Goal: Task Accomplishment & Management: Manage account settings

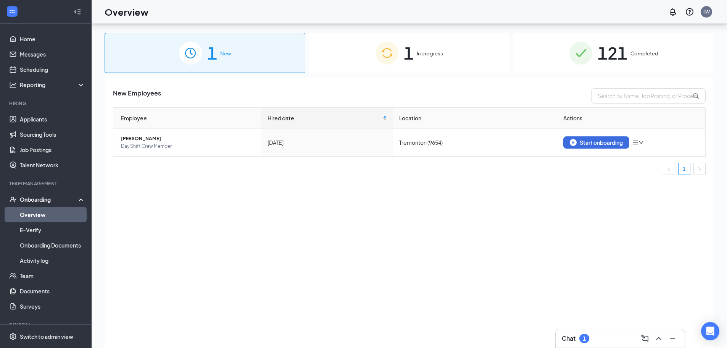
scroll to position [34, 0]
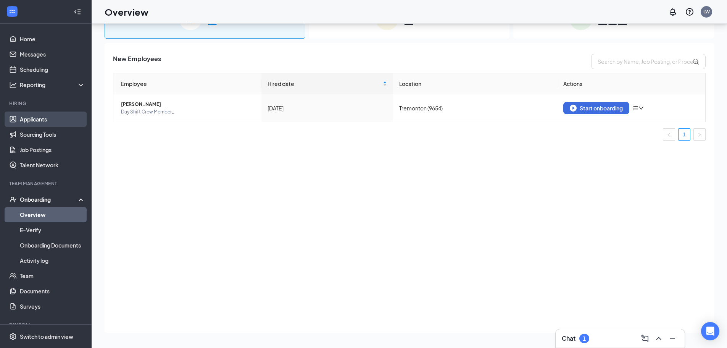
click at [20, 114] on link "Applicants" at bounding box center [52, 118] width 65 height 15
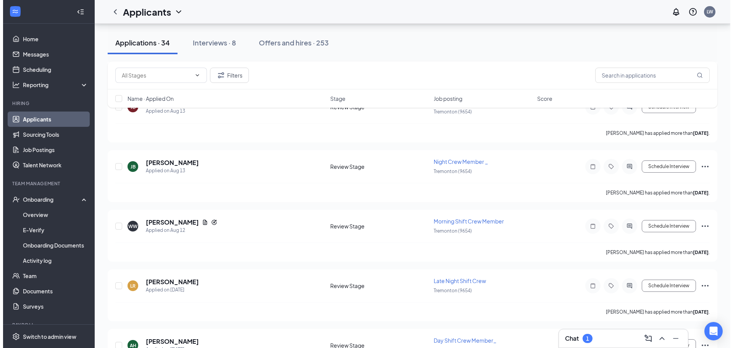
scroll to position [877, 0]
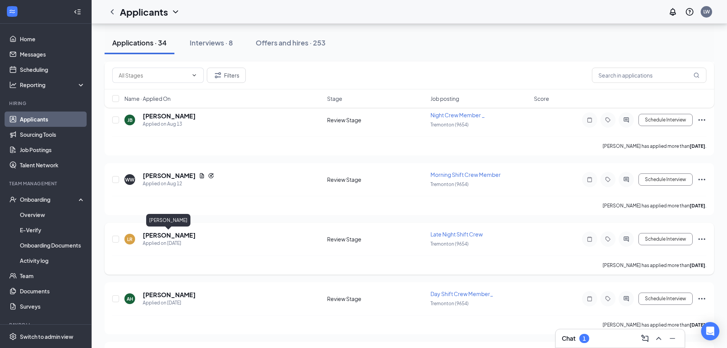
click at [163, 235] on h5 "[PERSON_NAME]" at bounding box center [169, 235] width 53 height 8
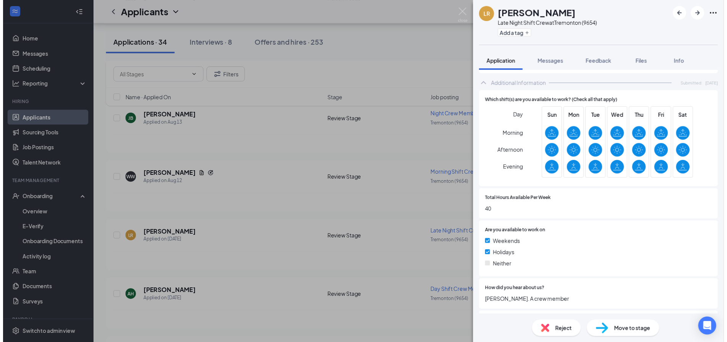
scroll to position [258, 0]
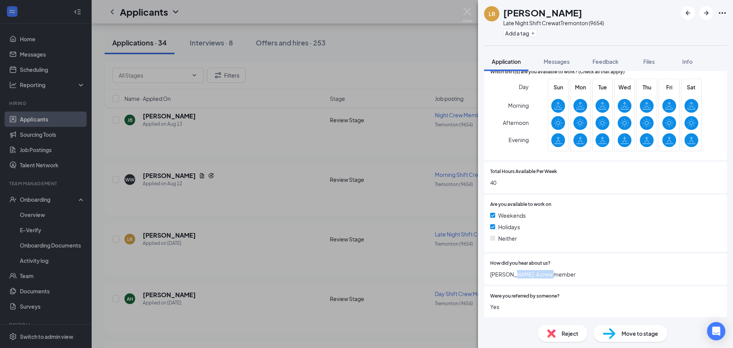
drag, startPoint x: 509, startPoint y: 275, endPoint x: 549, endPoint y: 280, distance: 40.4
click at [546, 279] on div "How did you hear about us? [PERSON_NAME]. A crew member" at bounding box center [605, 268] width 243 height 31
click at [560, 277] on span "[PERSON_NAME]. A crew member" at bounding box center [605, 274] width 230 height 8
click at [224, 179] on div "[PERSON_NAME] Late Night Shift Crew at [GEOGRAPHIC_DATA] (9654) Add a tag Appli…" at bounding box center [366, 174] width 733 height 348
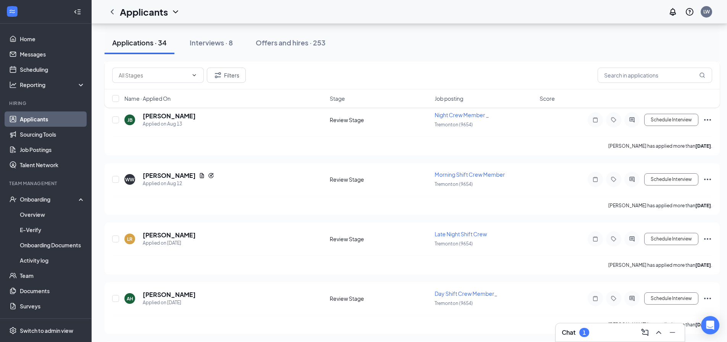
click at [579, 335] on div "Chat 1" at bounding box center [575, 332] width 27 height 9
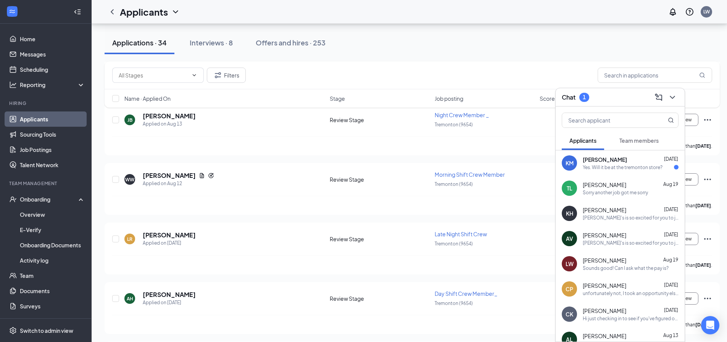
click at [478, 63] on div "Filters" at bounding box center [412, 75] width 615 height 28
click at [408, 55] on div "Applications · 34 Interviews · 8 Offers and hires · 253" at bounding box center [412, 43] width 615 height 38
click at [404, 63] on div "Filters" at bounding box center [412, 75] width 615 height 28
click at [150, 231] on h5 "[PERSON_NAME]" at bounding box center [169, 235] width 53 height 8
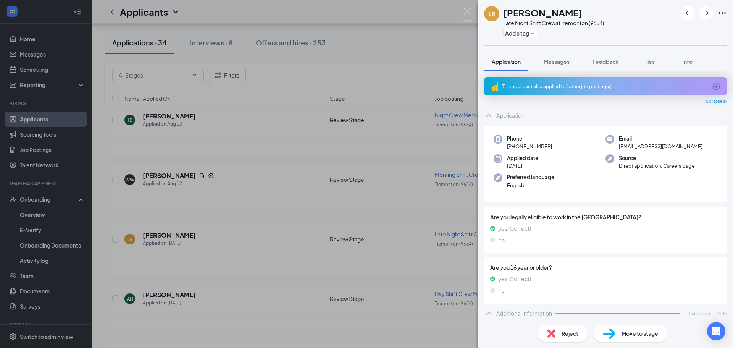
click at [599, 84] on div "This applicant also applied to 1 other job posting(s)" at bounding box center [604, 86] width 204 height 6
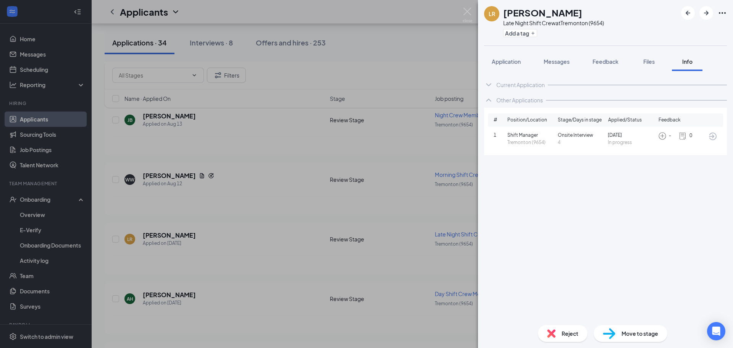
click at [537, 14] on h1 "[PERSON_NAME]" at bounding box center [542, 12] width 79 height 13
click at [382, 56] on div "[PERSON_NAME] Late Night Shift Crew at [GEOGRAPHIC_DATA] (9654) Add a tag Appli…" at bounding box center [366, 174] width 733 height 348
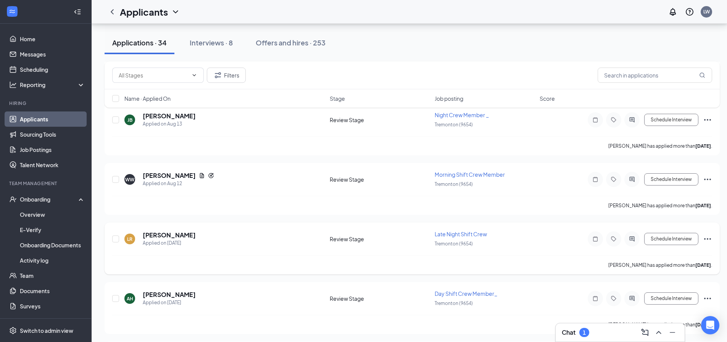
click at [708, 233] on div "Schedule Interview" at bounding box center [643, 238] width 137 height 15
click at [708, 235] on icon "Ellipses" at bounding box center [707, 238] width 9 height 9
click at [649, 311] on p "Move to stage" at bounding box center [673, 312] width 66 height 8
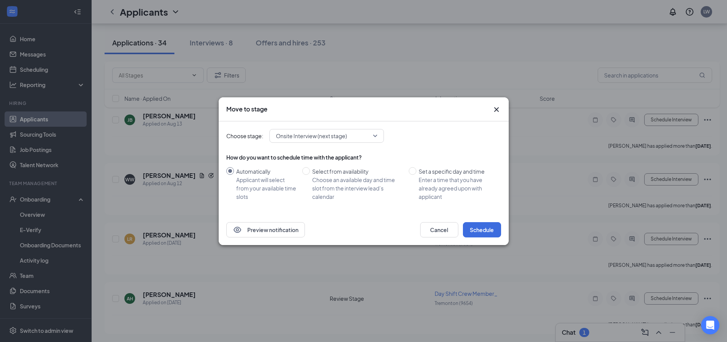
click at [319, 138] on span "Onsite Interview (next stage)" at bounding box center [311, 135] width 71 height 11
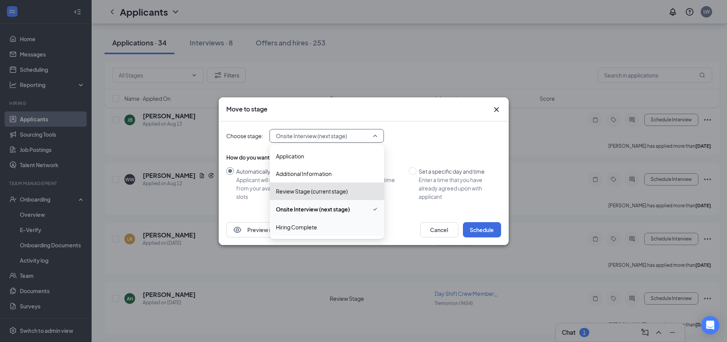
click at [319, 223] on span "Hiring Complete" at bounding box center [327, 227] width 102 height 8
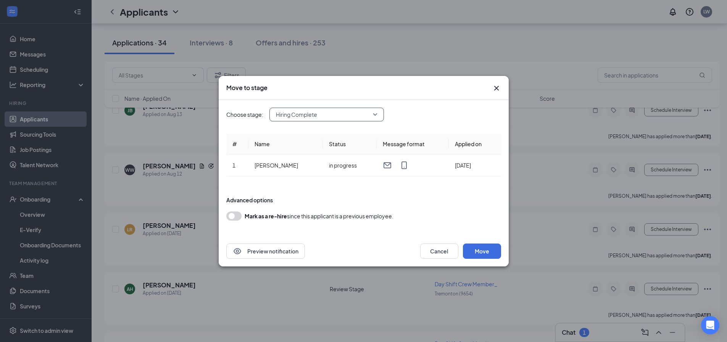
scroll to position [916, 0]
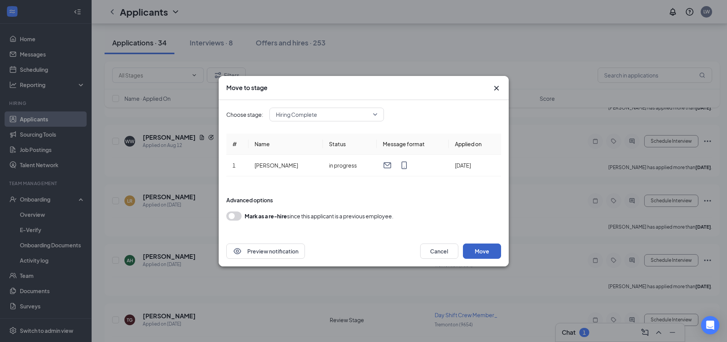
click at [484, 252] on button "Move" at bounding box center [482, 250] width 38 height 15
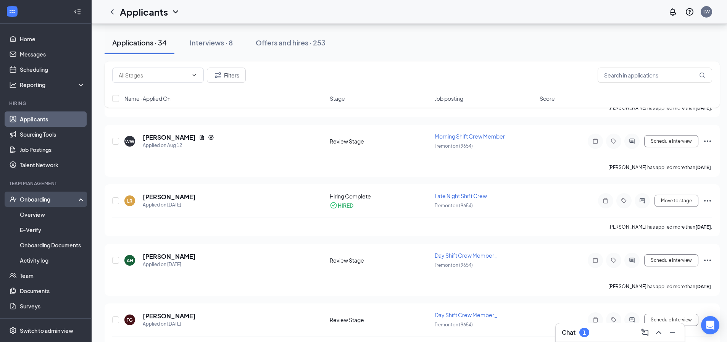
click at [50, 204] on div "Onboarding" at bounding box center [46, 199] width 92 height 15
click at [42, 219] on link "Overview" at bounding box center [52, 214] width 65 height 15
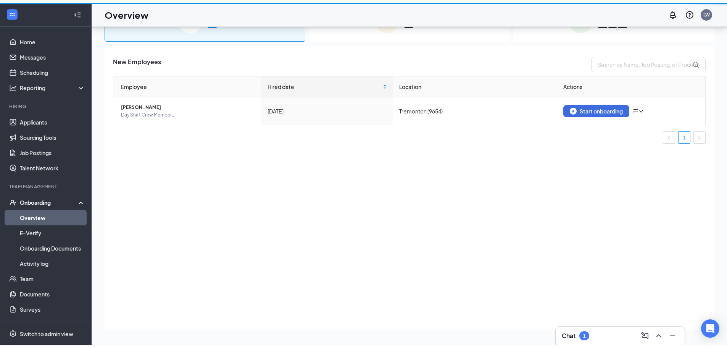
scroll to position [34, 0]
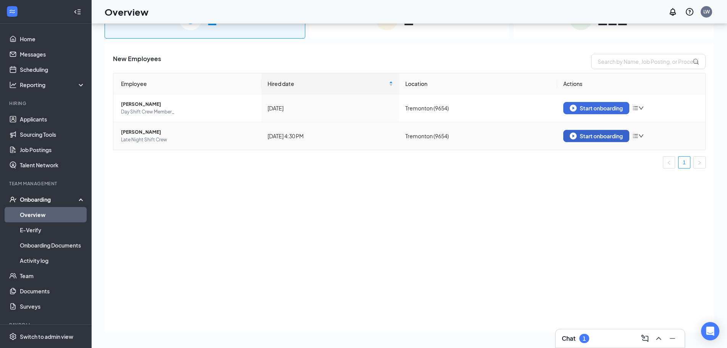
click at [593, 139] on button "Start onboarding" at bounding box center [596, 136] width 66 height 12
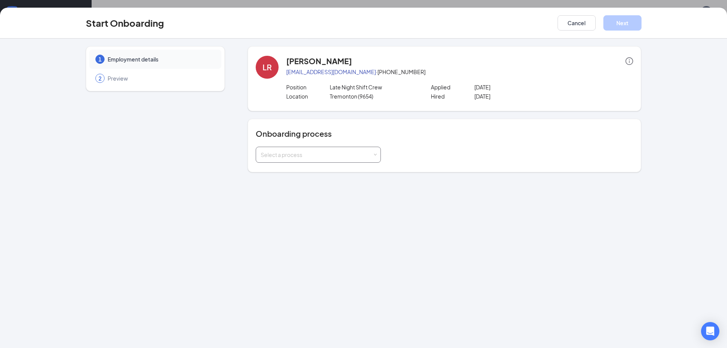
click at [372, 156] on div "Select a process" at bounding box center [317, 155] width 112 height 8
click at [330, 175] on li "Barbarosa Foods" at bounding box center [318, 171] width 125 height 14
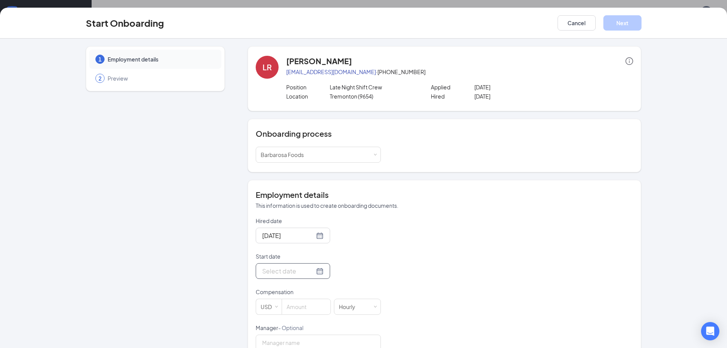
click at [313, 270] on div at bounding box center [292, 271] width 61 height 10
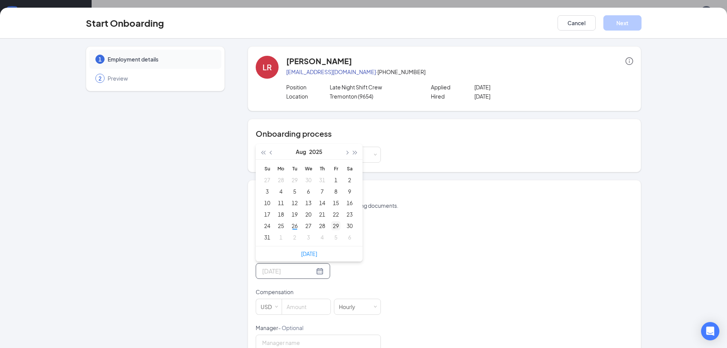
type input "[DATE]"
click at [335, 226] on div "29" at bounding box center [335, 225] width 9 height 9
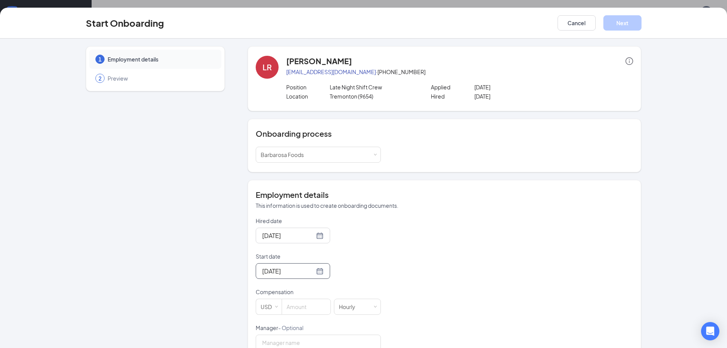
click at [491, 254] on div "Hired date [DATE] Start date [DATE] [DATE] Su Mo Tu We Th Fr Sa 27 28 29 30 31 …" at bounding box center [444, 342] width 377 height 250
click at [312, 312] on input at bounding box center [306, 306] width 48 height 15
type input "13"
click at [499, 208] on p "This information is used to create onboarding documents." at bounding box center [444, 205] width 377 height 8
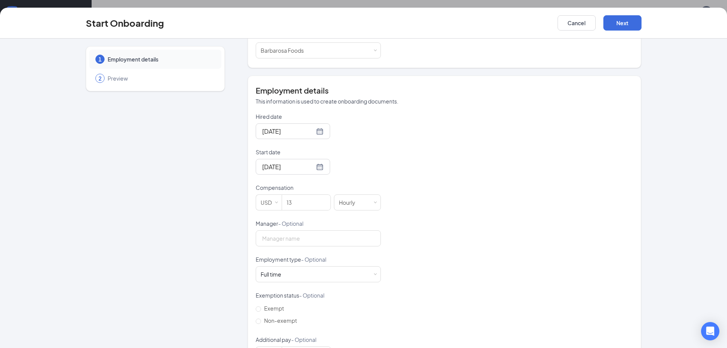
scroll to position [114, 0]
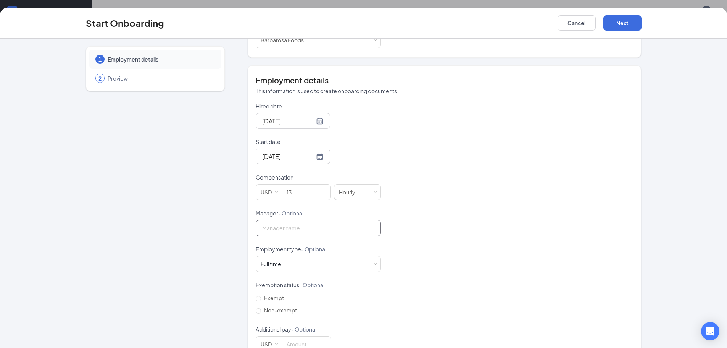
click at [299, 227] on input "Manager - Optional" at bounding box center [318, 228] width 125 height 16
type input "[PERSON_NAME]"
click at [362, 264] on div "Full time Works 30+ hours per week and is reasonably expected to work" at bounding box center [318, 263] width 115 height 15
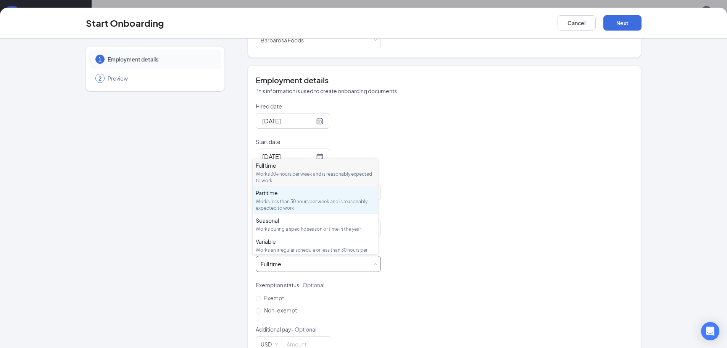
click at [297, 206] on div "Works less than 30 hours per week and is reasonably expected to work" at bounding box center [315, 204] width 119 height 13
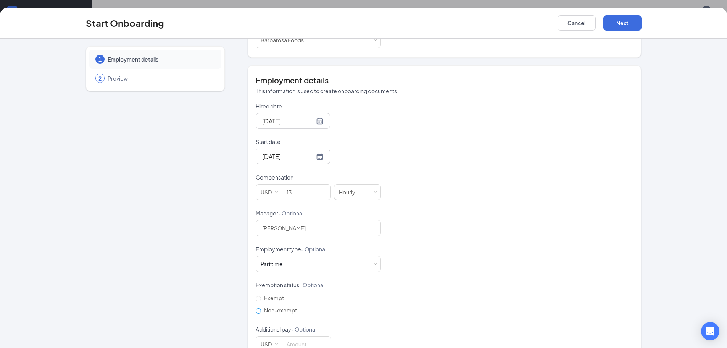
click at [256, 311] on input "Non-exempt" at bounding box center [258, 310] width 5 height 5
radio input "true"
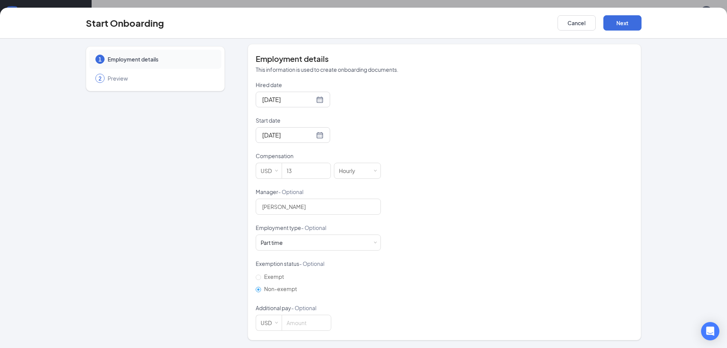
click at [514, 255] on div "Hired date [DATE] Start date [DATE] [DATE] Su Mo Tu We Th Fr Sa 27 28 29 30 31 …" at bounding box center [444, 206] width 377 height 250
click at [629, 23] on button "Next" at bounding box center [622, 22] width 38 height 15
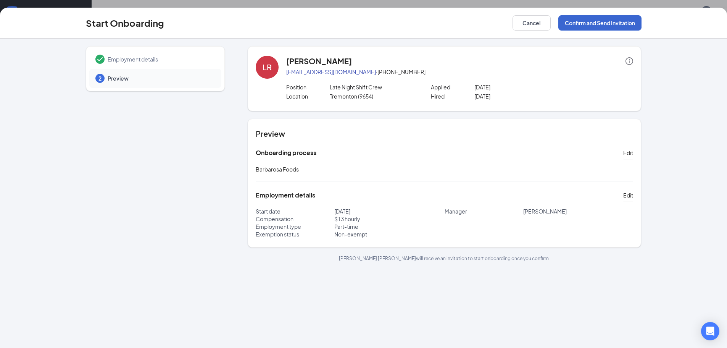
scroll to position [0, 0]
click at [567, 15] on button "Confirm and Send Invitation" at bounding box center [599, 22] width 83 height 15
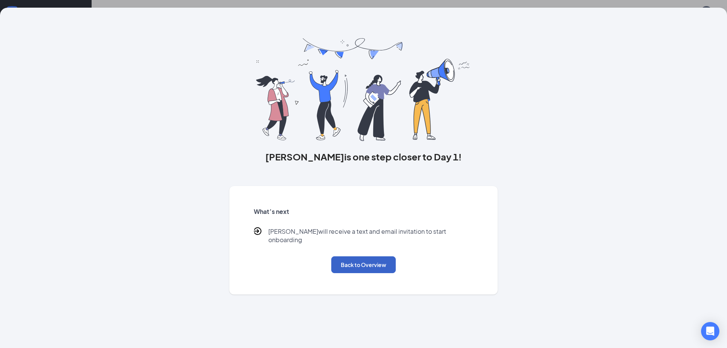
click at [375, 259] on button "Back to Overview" at bounding box center [363, 264] width 64 height 17
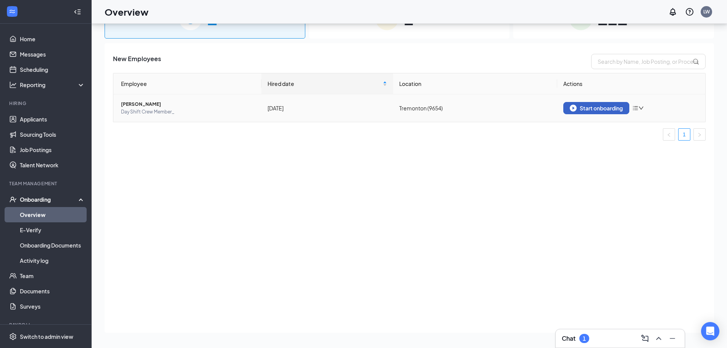
click at [588, 108] on div "Start onboarding" at bounding box center [596, 108] width 53 height 7
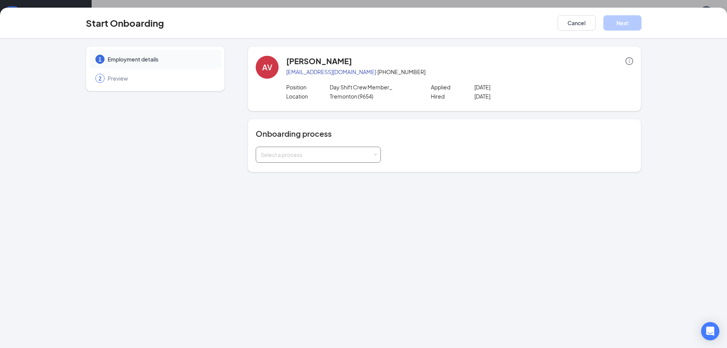
click at [333, 156] on div "Select a process" at bounding box center [317, 155] width 112 height 8
click at [314, 170] on li "Barbarosa Foods" at bounding box center [318, 171] width 125 height 14
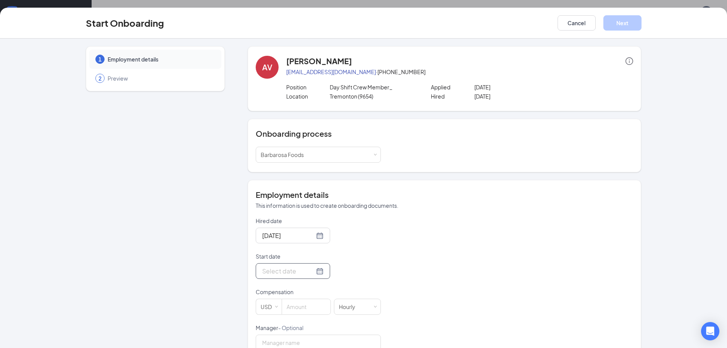
click at [318, 273] on div at bounding box center [293, 271] width 74 height 16
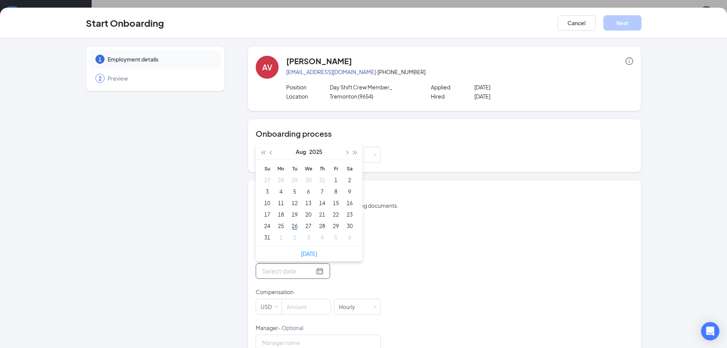
type input "[DATE]"
click at [276, 235] on div "1" at bounding box center [280, 236] width 9 height 9
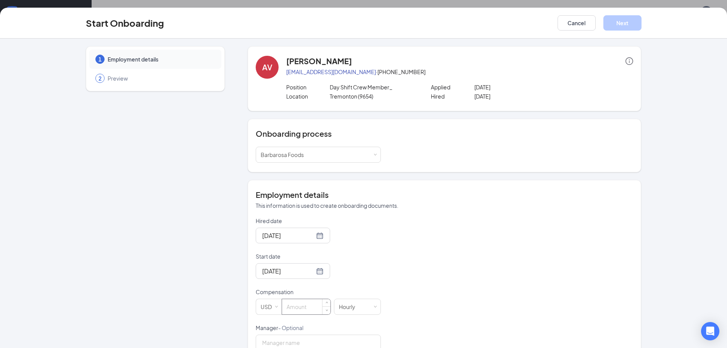
click at [293, 306] on input at bounding box center [306, 306] width 48 height 15
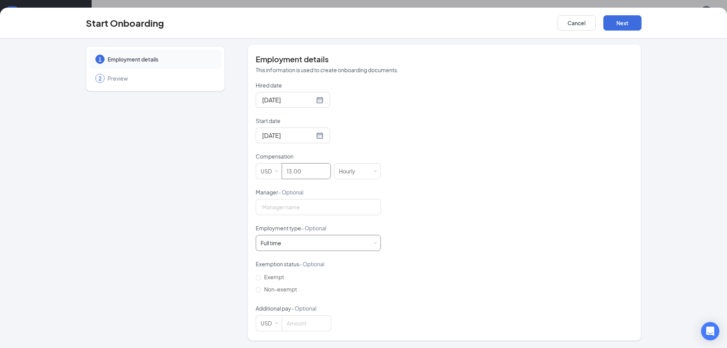
scroll to position [136, 0]
type input "13"
click at [277, 211] on input "Manager - Optional" at bounding box center [318, 206] width 125 height 16
type input "[PERSON_NAME]"
click at [274, 241] on div "Full time" at bounding box center [271, 242] width 21 height 8
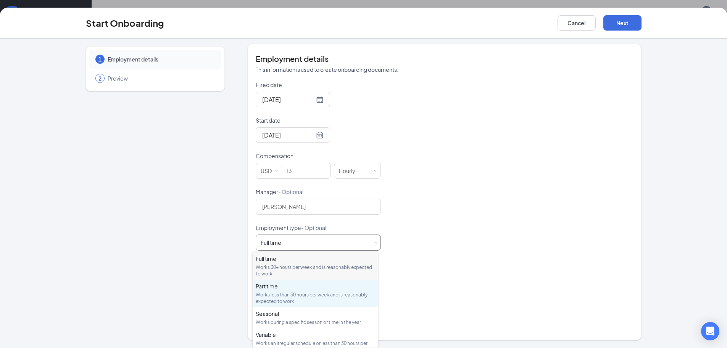
click at [275, 293] on div "Works less than 30 hours per week and is reasonably expected to work" at bounding box center [315, 297] width 119 height 13
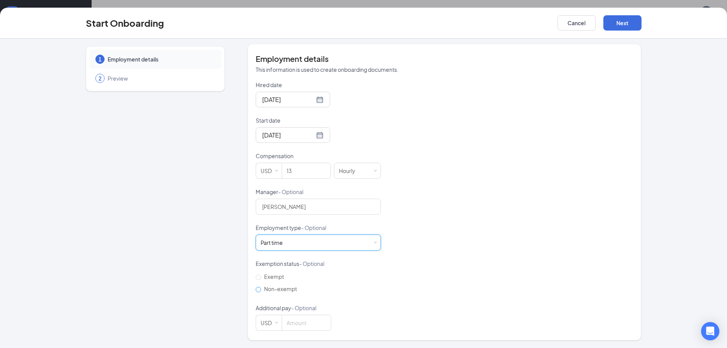
click at [256, 290] on input "Non-exempt" at bounding box center [258, 289] width 5 height 5
radio input "true"
click at [627, 20] on button "Next" at bounding box center [622, 22] width 38 height 15
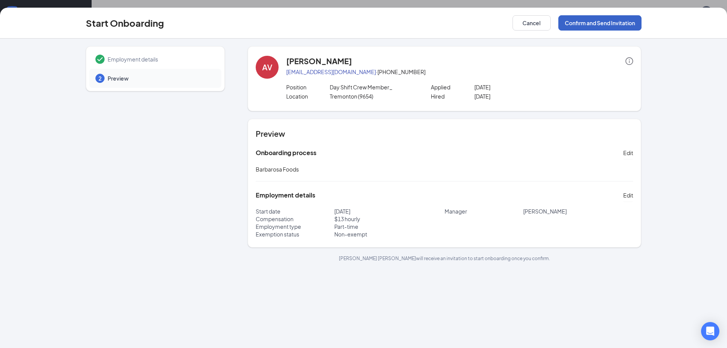
click at [607, 23] on button "Confirm and Send Invitation" at bounding box center [599, 22] width 83 height 15
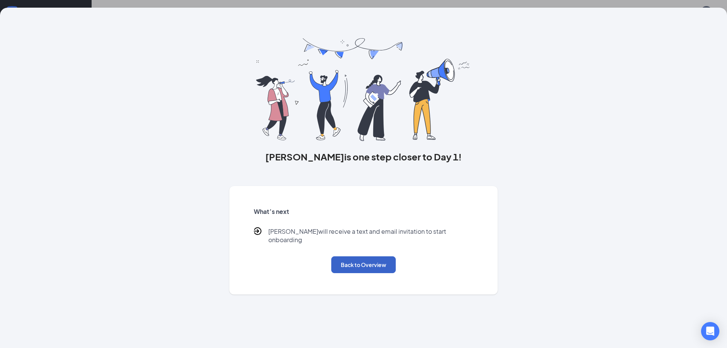
click at [359, 257] on button "Back to Overview" at bounding box center [363, 264] width 64 height 17
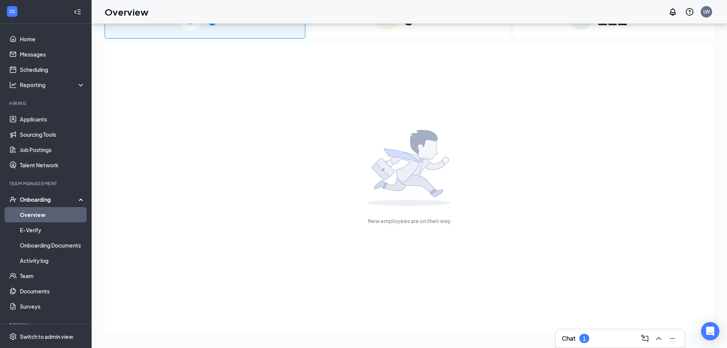
click at [583, 340] on div "1" at bounding box center [584, 338] width 3 height 6
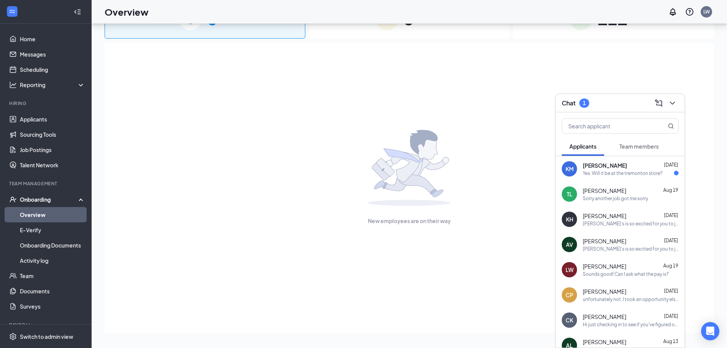
click at [636, 145] on span "Team members" at bounding box center [638, 146] width 39 height 7
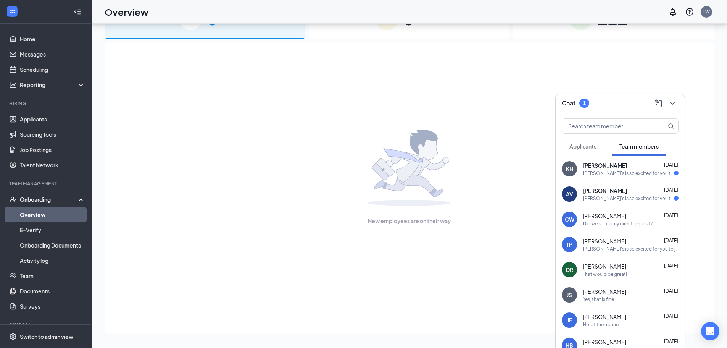
click at [610, 196] on div "[PERSON_NAME]'s is so excited for you to join our team! Do you know anyone else…" at bounding box center [628, 198] width 91 height 6
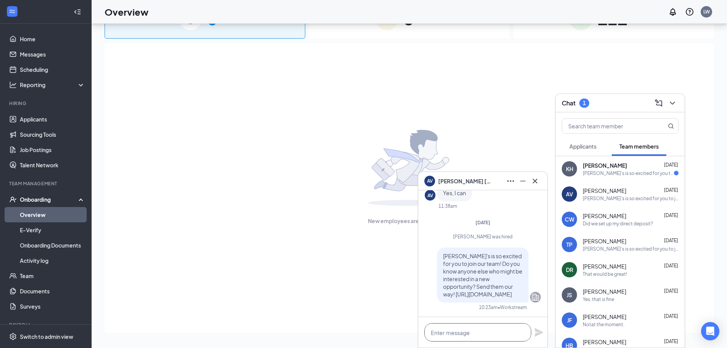
click at [454, 335] on textarea at bounding box center [477, 332] width 107 height 18
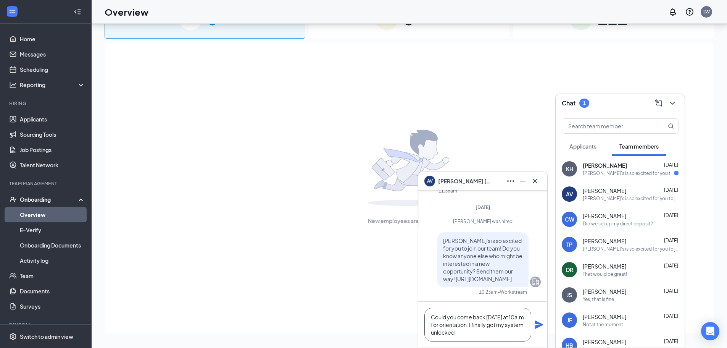
click at [502, 317] on textarea "Could you come back [DATE] at 10a.m for orientation. I finally got my system un…" at bounding box center [477, 325] width 107 height 34
click at [488, 317] on textarea "Could you come back [DATE] at 10a.m for orientation. I finally got my system un…" at bounding box center [477, 325] width 107 height 34
type textarea "Could you come back [DATE] at 10a.m for orientation. I finally got my system un…"
click at [542, 325] on icon "Plane" at bounding box center [539, 324] width 8 height 8
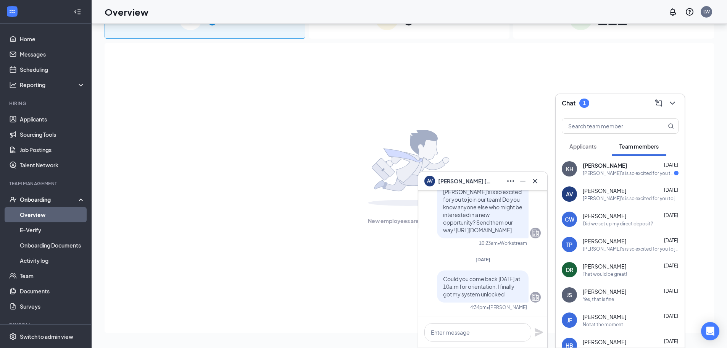
scroll to position [0, 0]
click at [534, 178] on icon "Cross" at bounding box center [534, 180] width 9 height 9
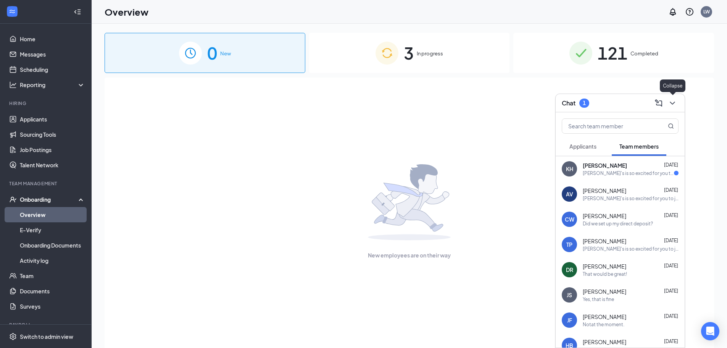
click at [672, 100] on icon "ChevronDown" at bounding box center [672, 102] width 9 height 9
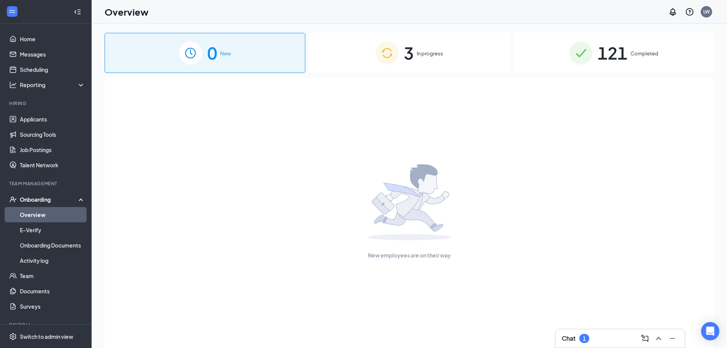
click at [454, 53] on div "3 In progress" at bounding box center [409, 53] width 201 height 40
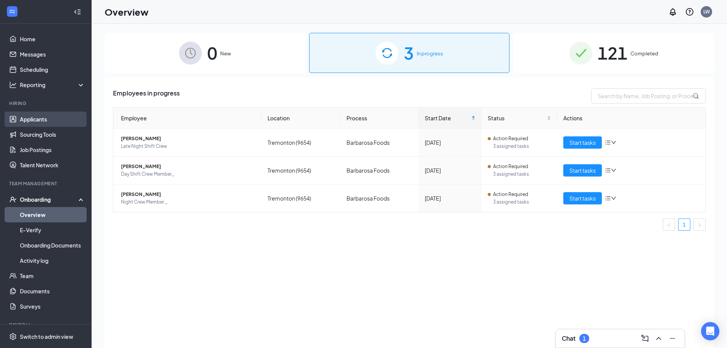
click at [38, 119] on link "Applicants" at bounding box center [52, 118] width 65 height 15
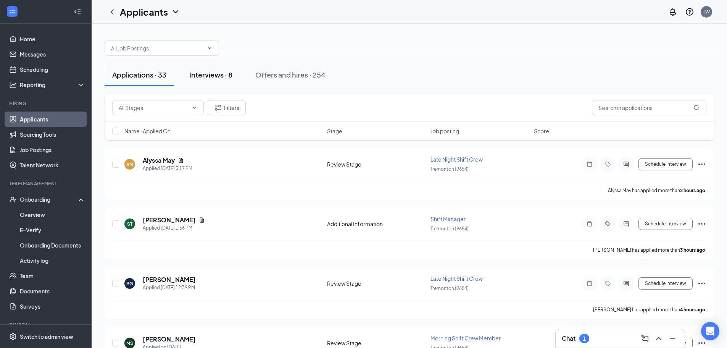
click at [201, 71] on div "Interviews · 8" at bounding box center [210, 75] width 43 height 10
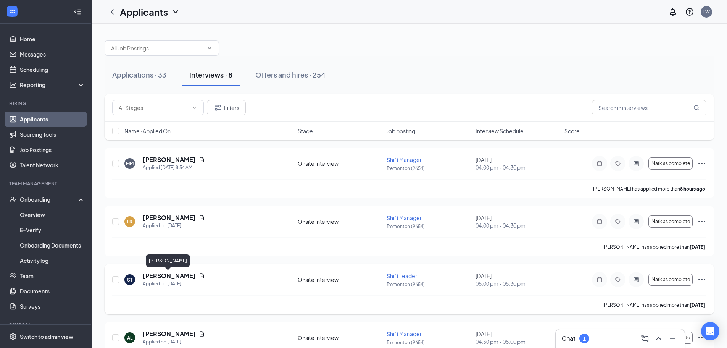
click at [155, 275] on h5 "[PERSON_NAME]" at bounding box center [169, 275] width 53 height 8
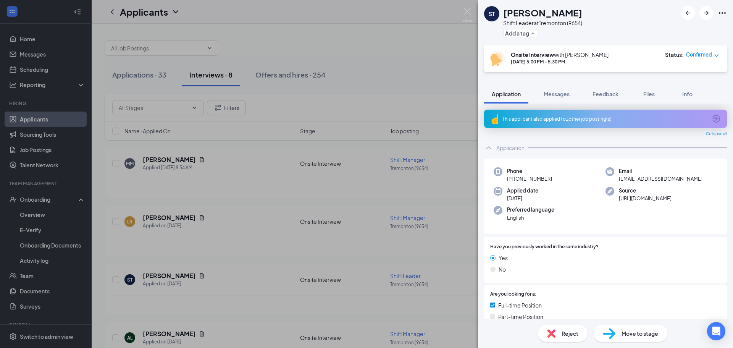
click at [565, 119] on div "This applicant also applied to 1 other job posting(s)" at bounding box center [604, 119] width 204 height 6
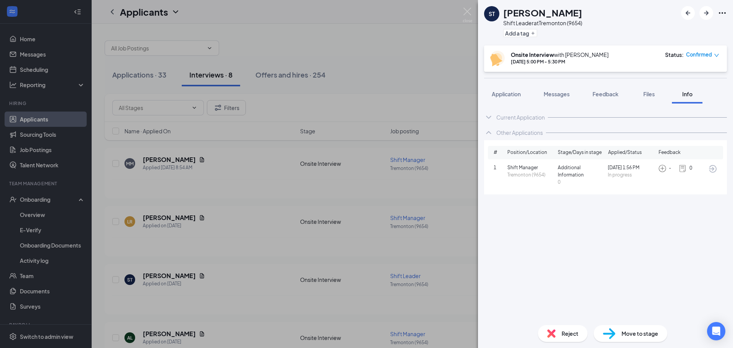
click at [490, 116] on icon "ChevronDown" at bounding box center [488, 117] width 9 height 9
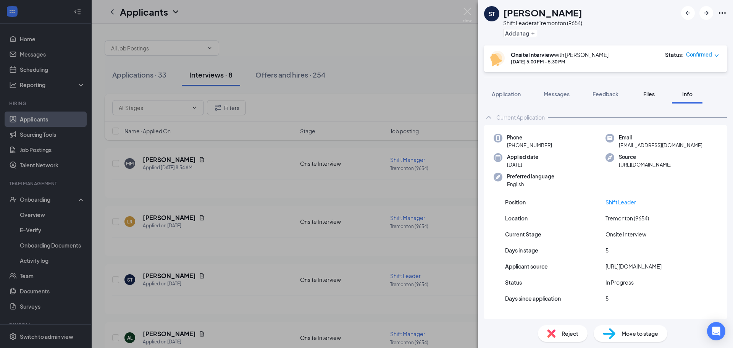
click at [648, 97] on span "Files" at bounding box center [648, 93] width 11 height 7
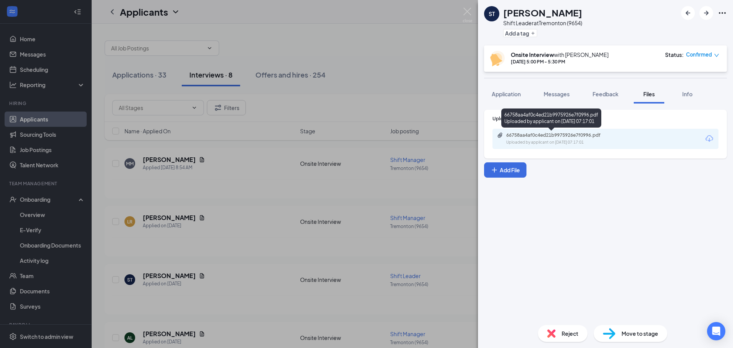
click at [585, 137] on div "66758aa4af0c4ed21b9975926e7f0996.pdf" at bounding box center [559, 135] width 107 height 6
click at [502, 85] on button "Application" at bounding box center [506, 93] width 44 height 19
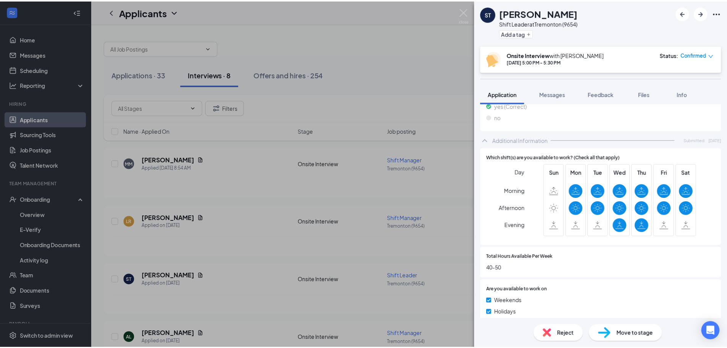
scroll to position [458, 0]
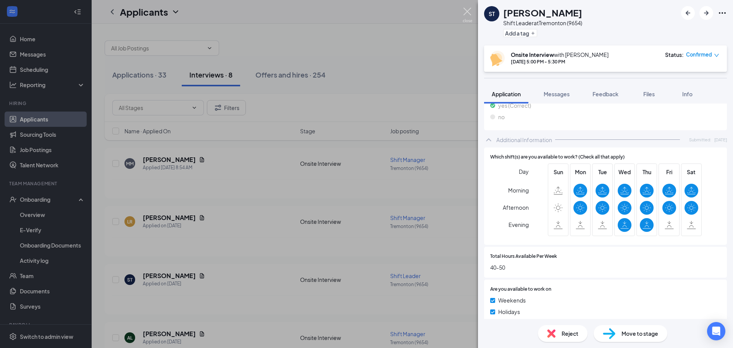
click at [470, 11] on img at bounding box center [467, 15] width 10 height 15
